Goal: Register for event/course

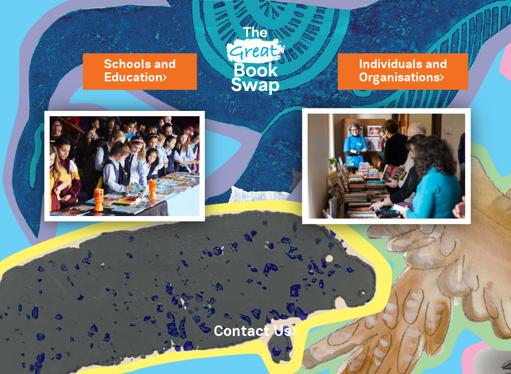
click at [368, 193] on img at bounding box center [386, 166] width 168 height 116
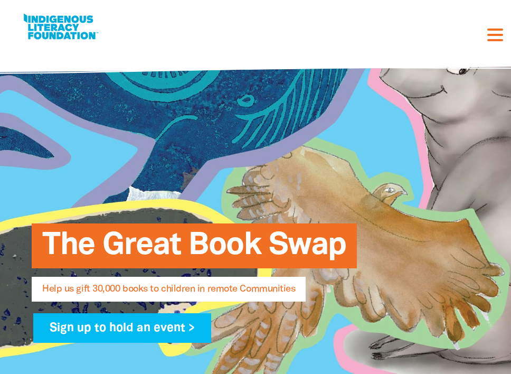
select select "AU"
click at [372, 40] on div "What is the Great Book Swap? Find an event Log In Sign Up Donate What is the Gr…" at bounding box center [261, 27] width 480 height 32
